Goal: Complete application form

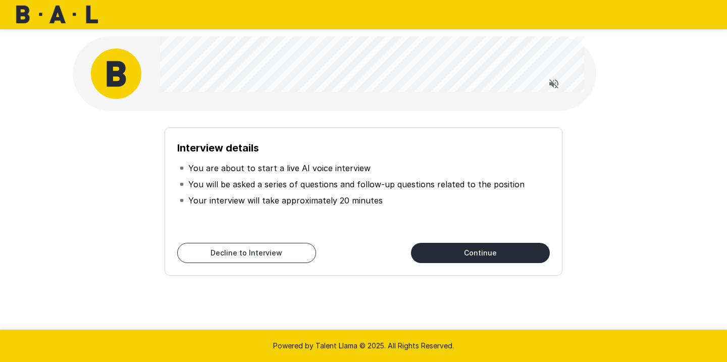
click at [499, 251] on button "Continue" at bounding box center [480, 253] width 139 height 20
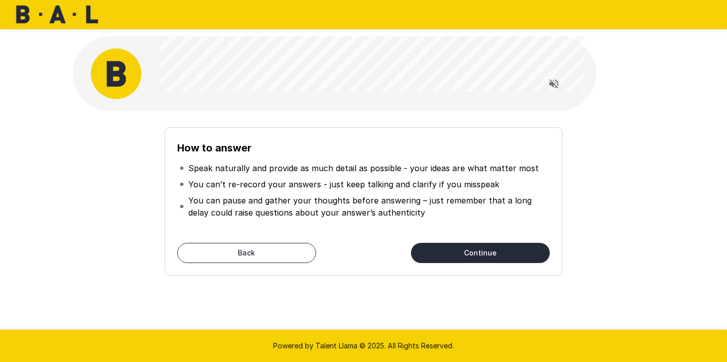
click at [533, 248] on button "Continue" at bounding box center [480, 253] width 139 height 20
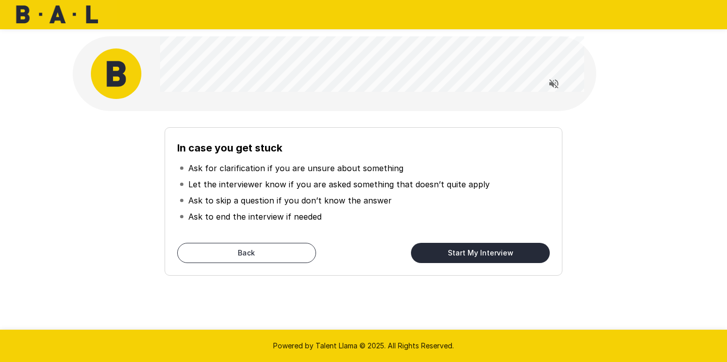
click at [519, 246] on button "Start My Interview" at bounding box center [480, 253] width 139 height 20
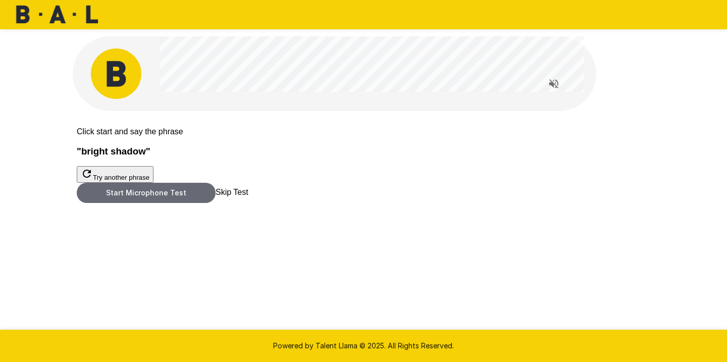
click at [216, 203] on button "Start Microphone Test" at bounding box center [146, 193] width 139 height 20
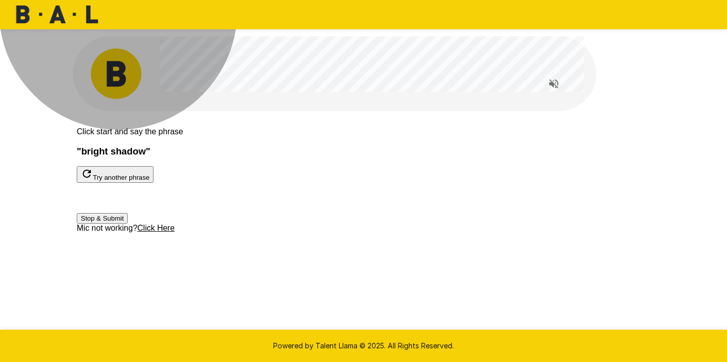
click at [128, 224] on button "Stop & Submit" at bounding box center [102, 218] width 51 height 11
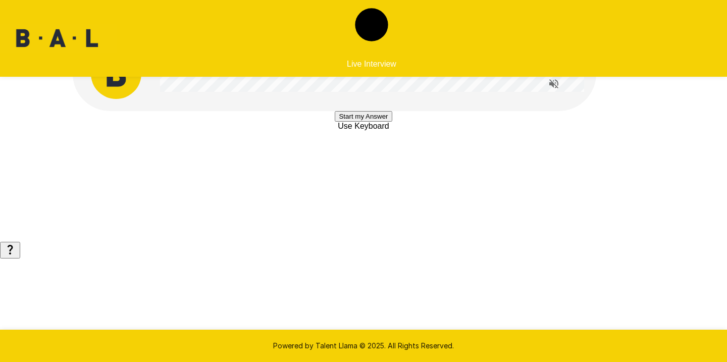
click at [376, 122] on button "Start my Answer" at bounding box center [363, 116] width 57 height 11
click at [389, 152] on button "Stop & Submit" at bounding box center [363, 146] width 51 height 11
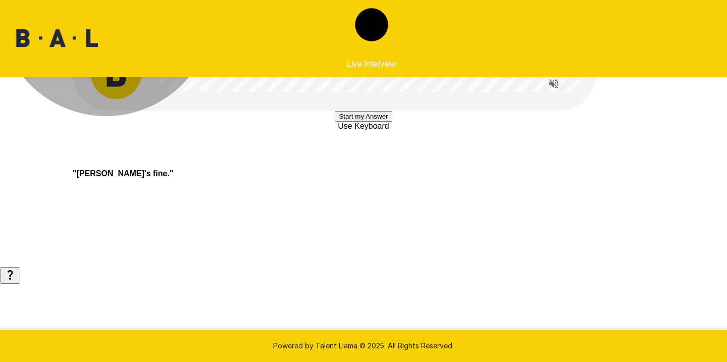
click at [392, 122] on button "Start my Answer" at bounding box center [363, 116] width 57 height 11
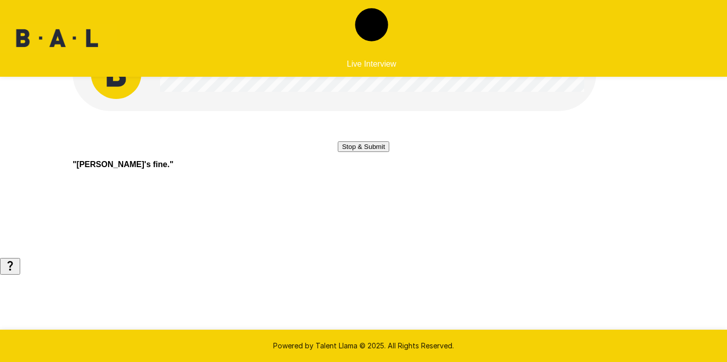
click at [389, 152] on button "Stop & Submit" at bounding box center [363, 146] width 51 height 11
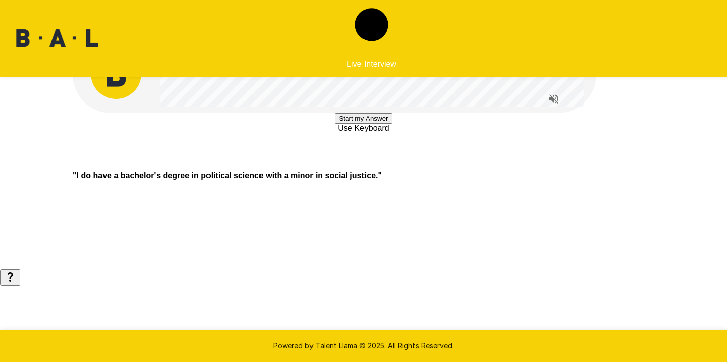
click at [392, 124] on button "Start my Answer" at bounding box center [363, 118] width 57 height 11
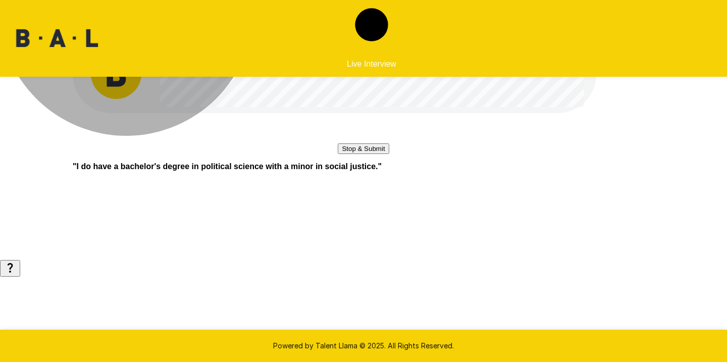
click at [389, 154] on button "Stop & Submit" at bounding box center [363, 148] width 51 height 11
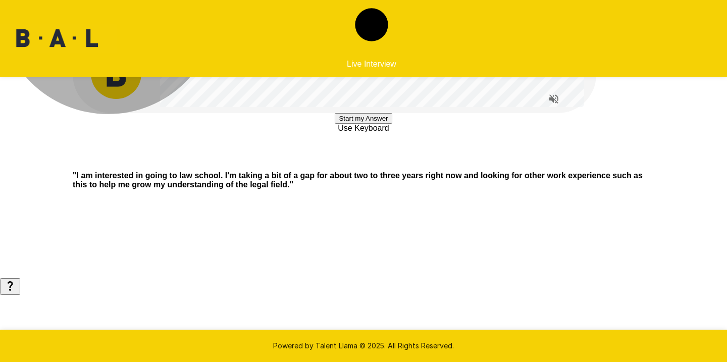
click at [392, 124] on button "Start my Answer" at bounding box center [363, 118] width 57 height 11
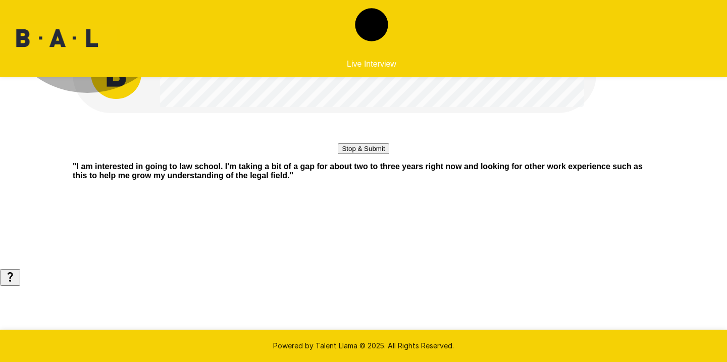
click at [381, 154] on button "Stop & Submit" at bounding box center [363, 148] width 51 height 11
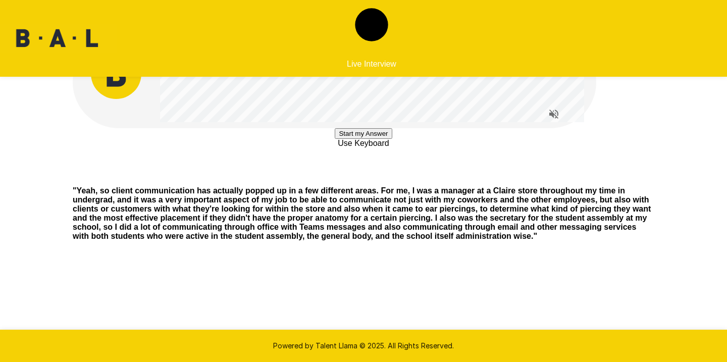
click at [392, 139] on button "Start my Answer" at bounding box center [363, 133] width 57 height 11
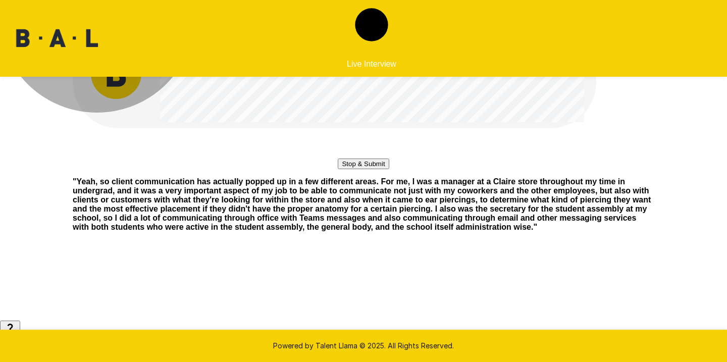
click at [389, 169] on button "Stop & Submit" at bounding box center [363, 164] width 51 height 11
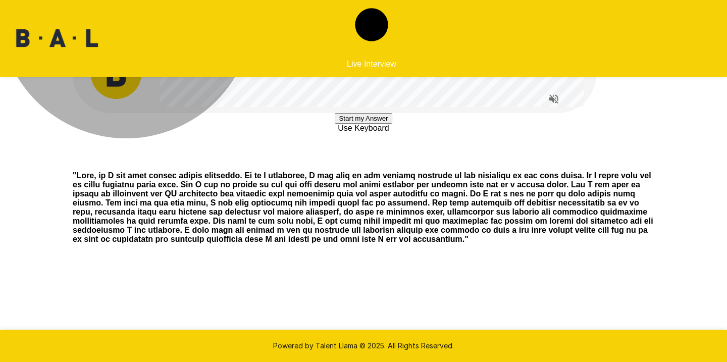
click at [392, 124] on button "Start my Answer" at bounding box center [363, 118] width 57 height 11
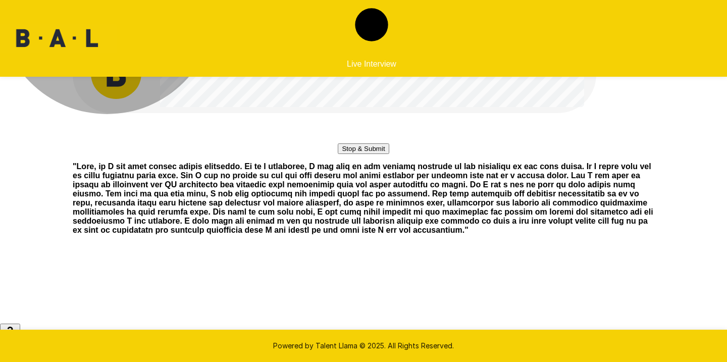
click at [389, 154] on button "Stop & Submit" at bounding box center [363, 148] width 51 height 11
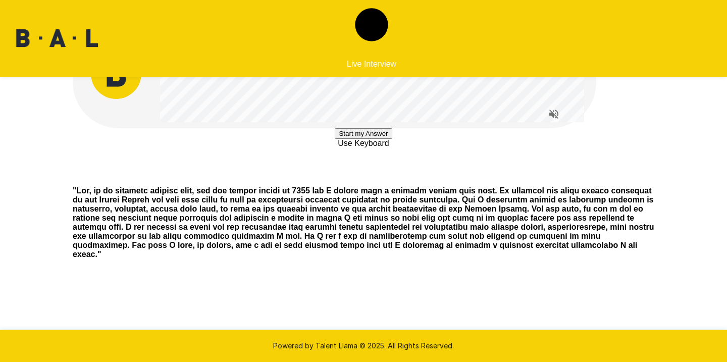
click at [392, 139] on button "Start my Answer" at bounding box center [363, 133] width 57 height 11
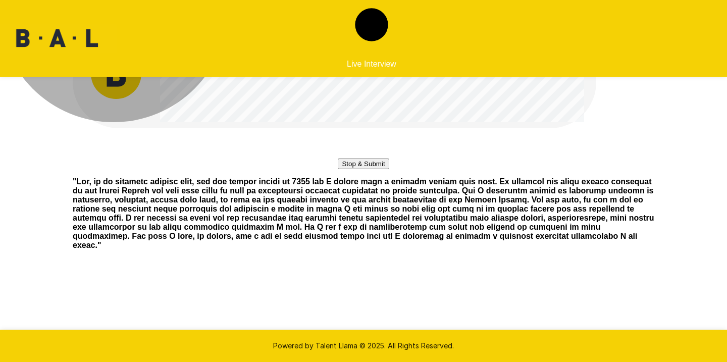
click at [389, 169] on button "Stop & Submit" at bounding box center [363, 164] width 51 height 11
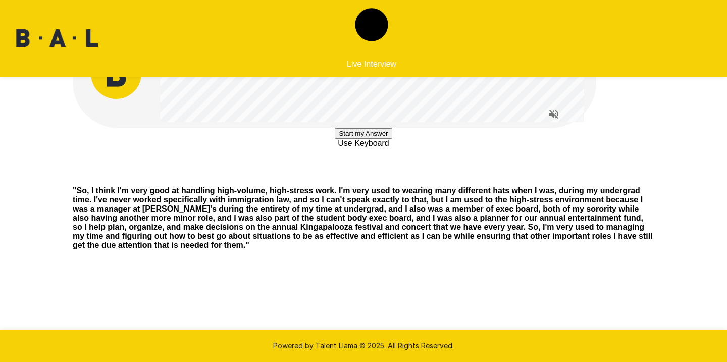
click at [391, 139] on button "Start my Answer" at bounding box center [363, 133] width 57 height 11
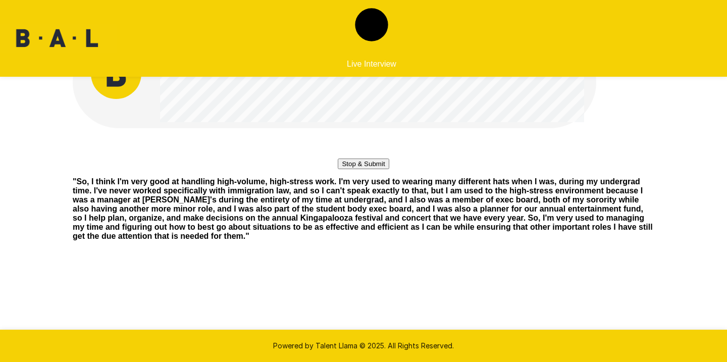
click at [389, 169] on button "Stop & Submit" at bounding box center [363, 164] width 51 height 11
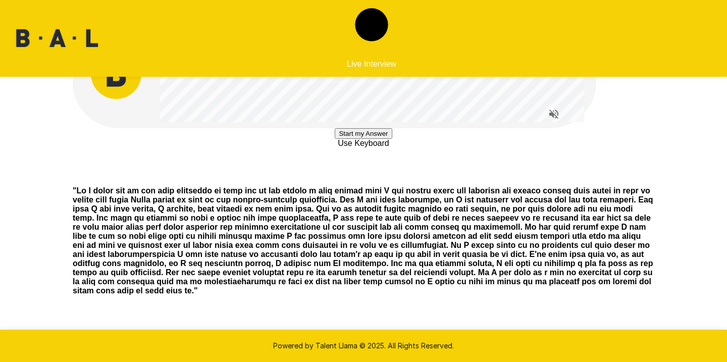
click at [392, 139] on button "Start my Answer" at bounding box center [363, 133] width 57 height 11
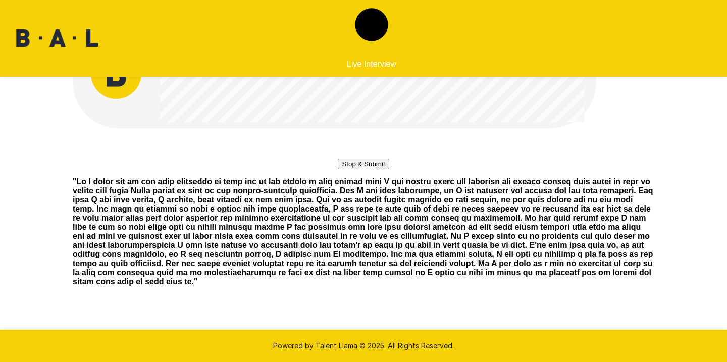
click at [389, 169] on button "Stop & Submit" at bounding box center [363, 164] width 51 height 11
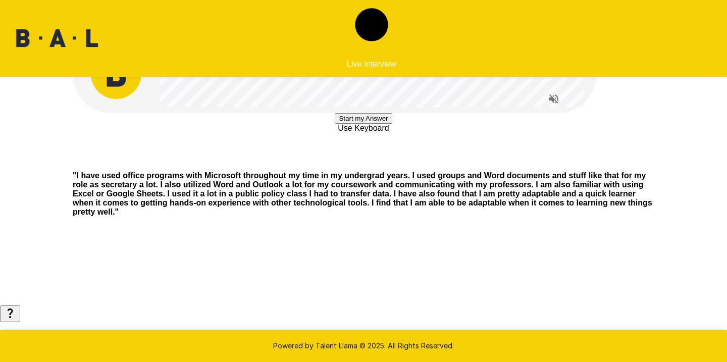
click at [392, 124] on button "Start my Answer" at bounding box center [363, 118] width 57 height 11
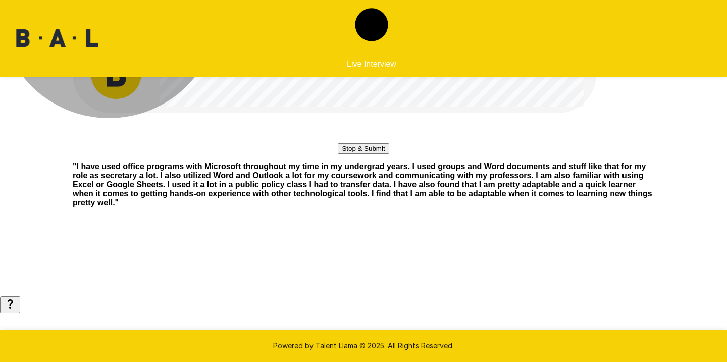
click at [389, 154] on button "Stop & Submit" at bounding box center [363, 148] width 51 height 11
